Goal: Task Accomplishment & Management: Manage account settings

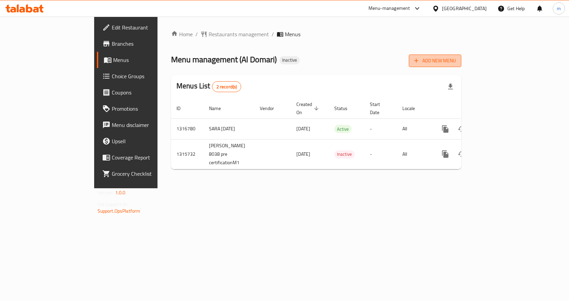
click at [461, 55] on button "Add New Menu" at bounding box center [435, 61] width 52 height 13
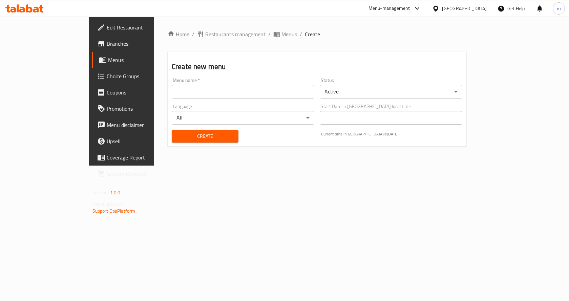
click at [188, 91] on input "text" at bounding box center [243, 92] width 143 height 14
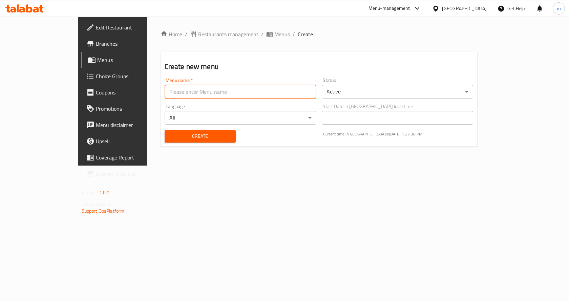
paste input "12"
type input "1"
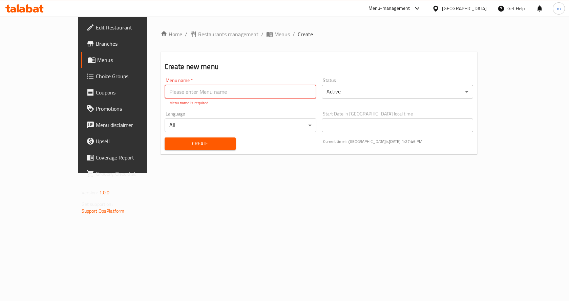
click at [181, 87] on input "text" at bounding box center [241, 92] width 152 height 14
paste input "First Menu Pre Certfication 2 [PERSON_NAME] 8038"
type input "First Menu Pre Certfication 2 [PERSON_NAME] 8038"
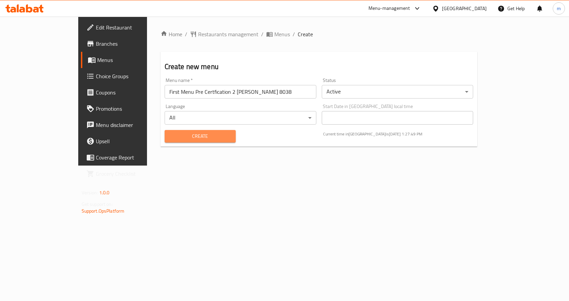
click at [204, 141] on button "Create" at bounding box center [200, 136] width 71 height 13
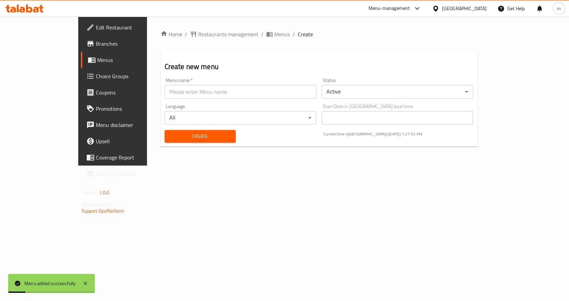
click at [97, 61] on span "Menus" at bounding box center [132, 60] width 71 height 8
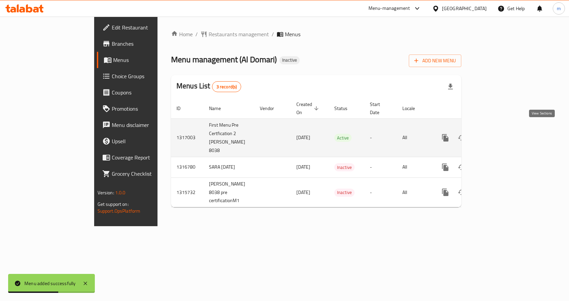
click at [497, 135] on icon "enhanced table" at bounding box center [494, 138] width 6 height 6
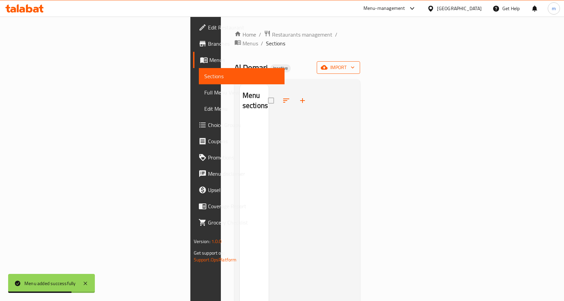
click at [356, 64] on icon "button" at bounding box center [352, 67] width 7 height 7
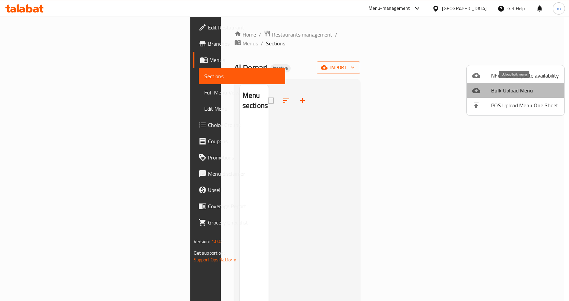
click at [546, 95] on li "Bulk Upload Menu" at bounding box center [516, 90] width 98 height 15
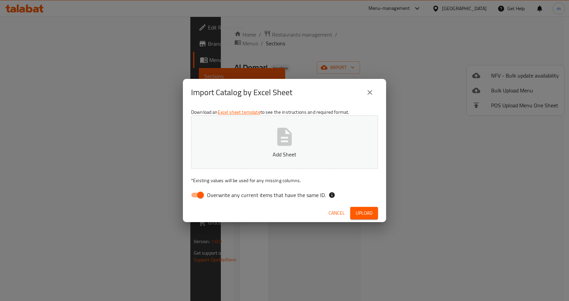
click at [204, 197] on input "Overwrite any current items that have the same ID." at bounding box center [200, 195] width 39 height 13
checkbox input "false"
click at [280, 146] on icon "button" at bounding box center [284, 137] width 15 height 18
click at [368, 212] on span "Upload" at bounding box center [364, 213] width 17 height 8
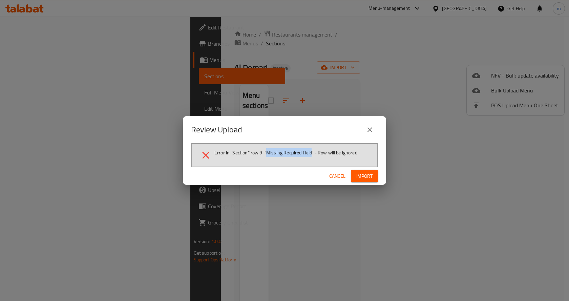
drag, startPoint x: 267, startPoint y: 155, endPoint x: 311, endPoint y: 155, distance: 44.0
click at [311, 155] on span "Error in "Section" row 9: "Missing Required Field" - Row will be ignored" at bounding box center [285, 152] width 143 height 7
click at [408, 165] on div "Review Upload Error in "Section" row 9: "Missing Required Field" - Row will be …" at bounding box center [284, 150] width 569 height 301
click at [355, 85] on div "Review Upload Error in "Section" row 9: "Missing Required Field" - Row will be …" at bounding box center [284, 150] width 569 height 301
click at [370, 177] on span "Import" at bounding box center [364, 176] width 16 height 8
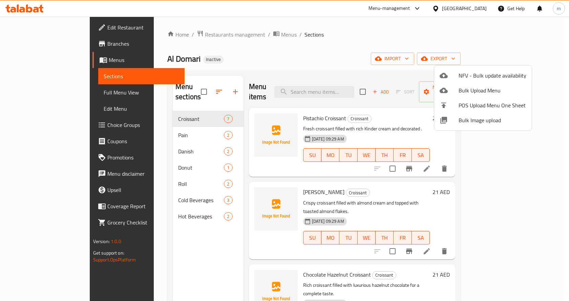
click at [555, 157] on div at bounding box center [284, 150] width 569 height 301
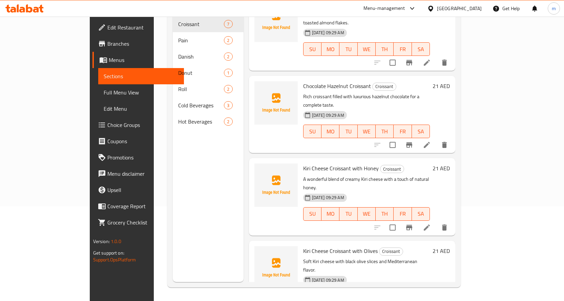
scroll to position [135, 0]
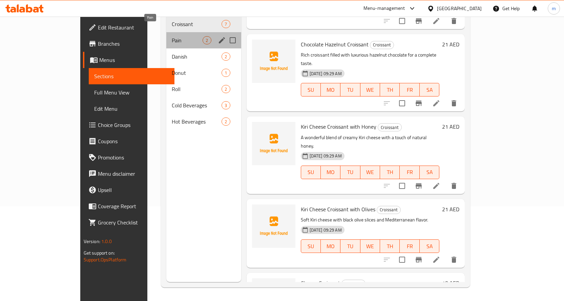
click at [172, 36] on span "Pain" at bounding box center [187, 40] width 31 height 8
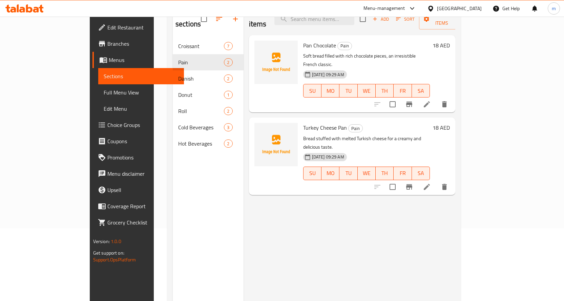
scroll to position [61, 0]
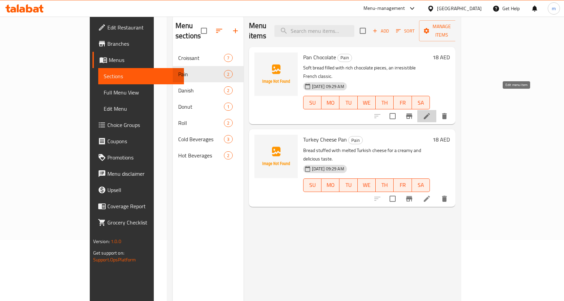
click at [431, 112] on icon at bounding box center [427, 116] width 8 height 8
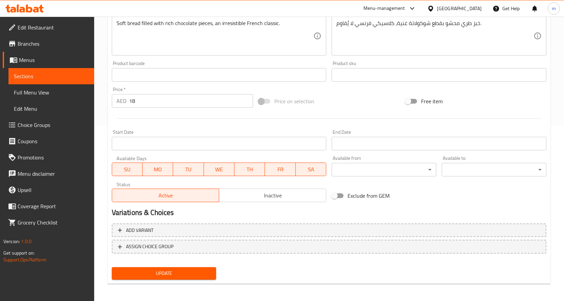
scroll to position [177, 0]
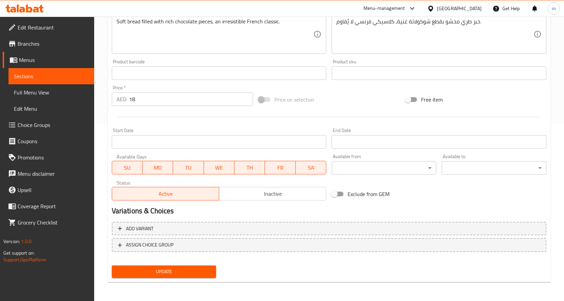
click at [198, 267] on button "Update" at bounding box center [164, 271] width 105 height 13
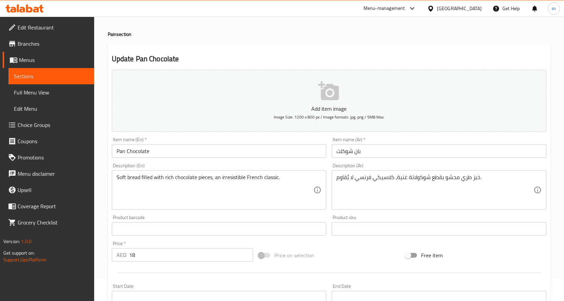
scroll to position [0, 0]
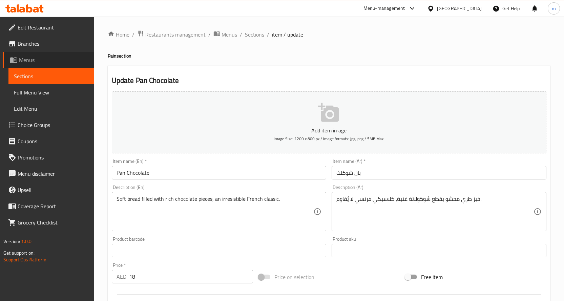
click at [35, 61] on span "Menus" at bounding box center [54, 60] width 70 height 8
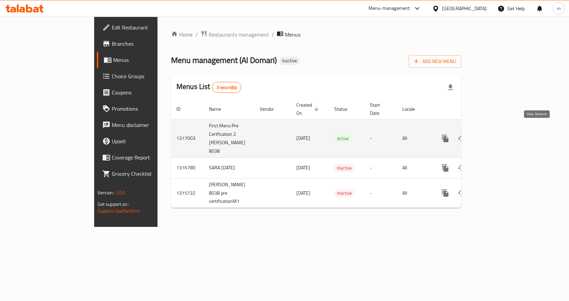
click at [498, 134] on icon "enhanced table" at bounding box center [494, 138] width 8 height 8
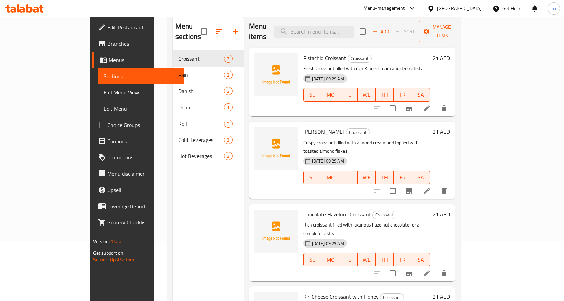
scroll to position [27, 0]
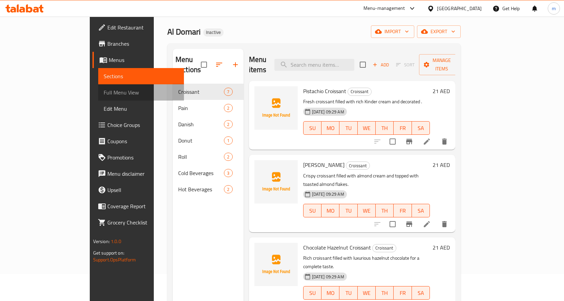
click at [104, 90] on span "Full Menu View" at bounding box center [141, 92] width 75 height 8
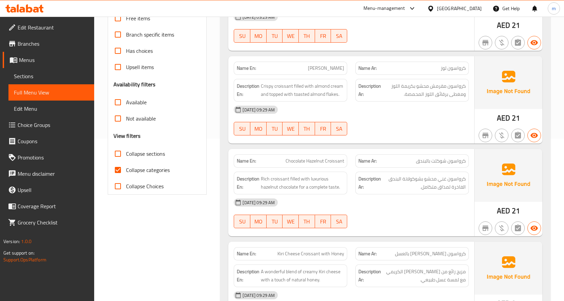
scroll to position [163, 0]
click at [138, 173] on span "Collapse categories" at bounding box center [148, 170] width 44 height 8
click at [126, 173] on input "Collapse categories" at bounding box center [118, 170] width 16 height 16
checkbox input "false"
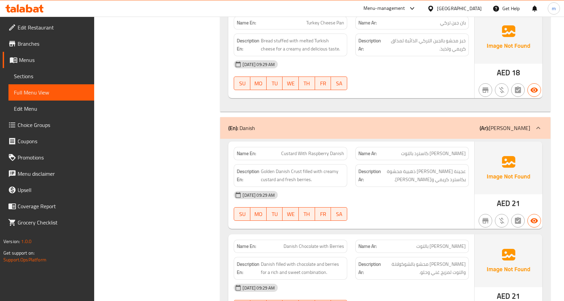
scroll to position [895, 0]
click at [187, 123] on div "Filter Branches Branches Popular filters Free items Branch specific items Has c…" at bounding box center [160, 276] width 113 height 2147
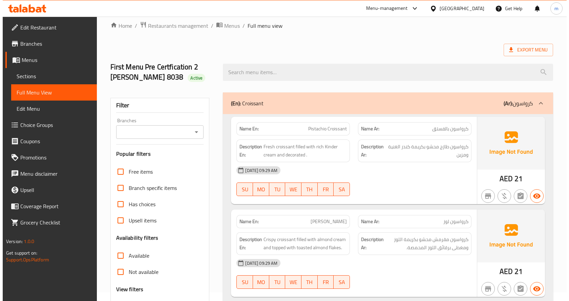
scroll to position [0, 0]
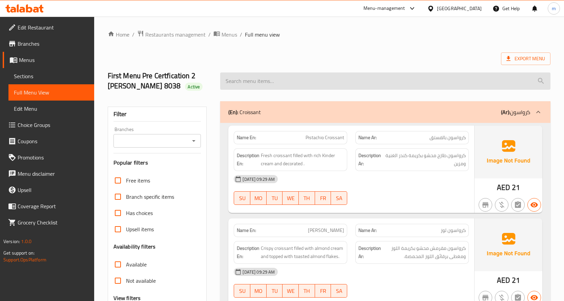
click at [396, 76] on input "search" at bounding box center [385, 80] width 330 height 17
paste input "Vanilla Custard Croissant"
type input "Vanilla Custard Croissant"
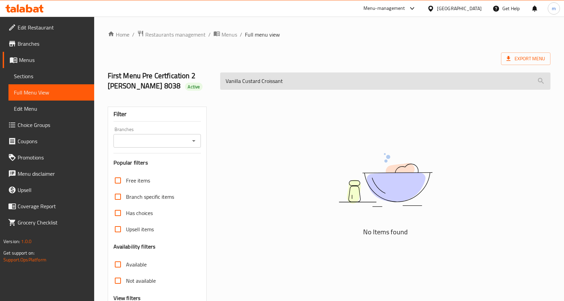
click at [299, 77] on input "Vanilla Custard Croissant" at bounding box center [385, 80] width 330 height 17
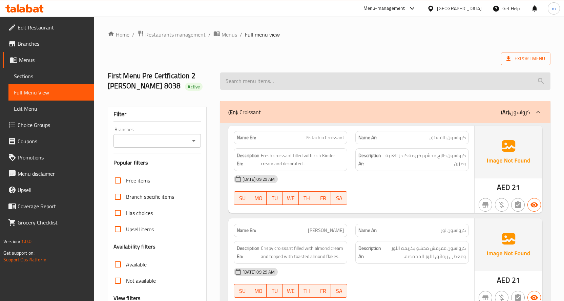
click at [249, 80] on input "search" at bounding box center [385, 80] width 330 height 17
paste input "Plain Butter Croissant"
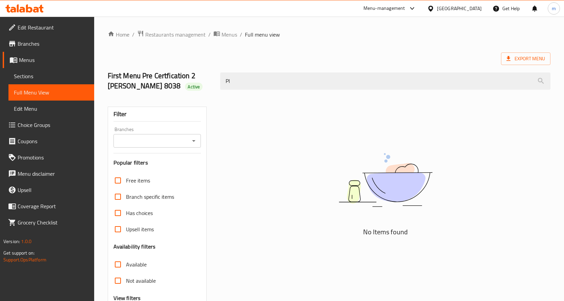
type input "P"
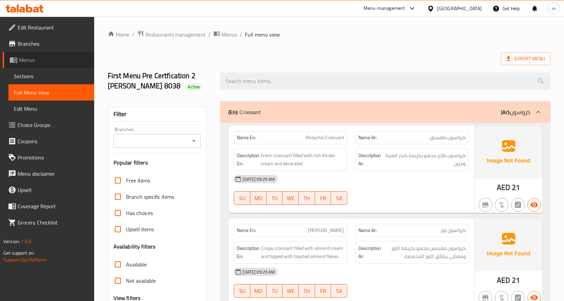
click at [37, 61] on span "Menus" at bounding box center [54, 60] width 70 height 8
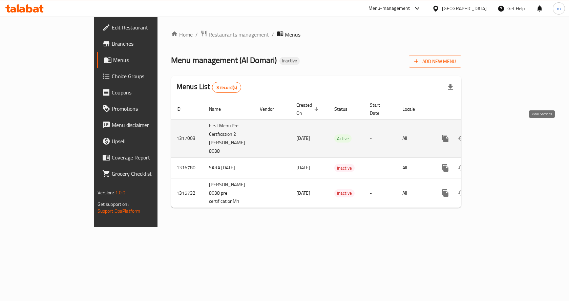
click at [502, 130] on link "enhanced table" at bounding box center [494, 138] width 16 height 16
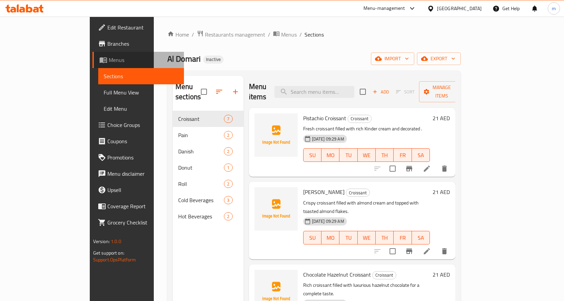
click at [109, 62] on span "Menus" at bounding box center [144, 60] width 70 height 8
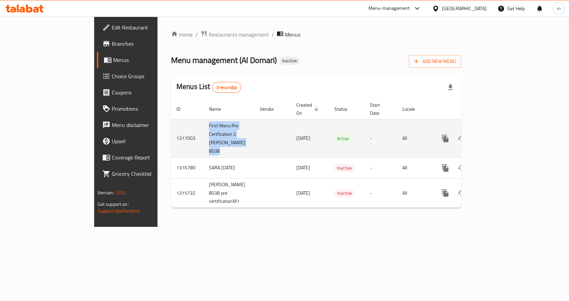
drag, startPoint x: 146, startPoint y: 116, endPoint x: 184, endPoint y: 140, distance: 44.9
click at [203, 140] on td "First Menu Pre Certfication 2 [PERSON_NAME] 8038" at bounding box center [228, 138] width 51 height 38
copy td "First Menu Pre Certfication 2 [PERSON_NAME] 8038"
